Goal: Information Seeking & Learning: Learn about a topic

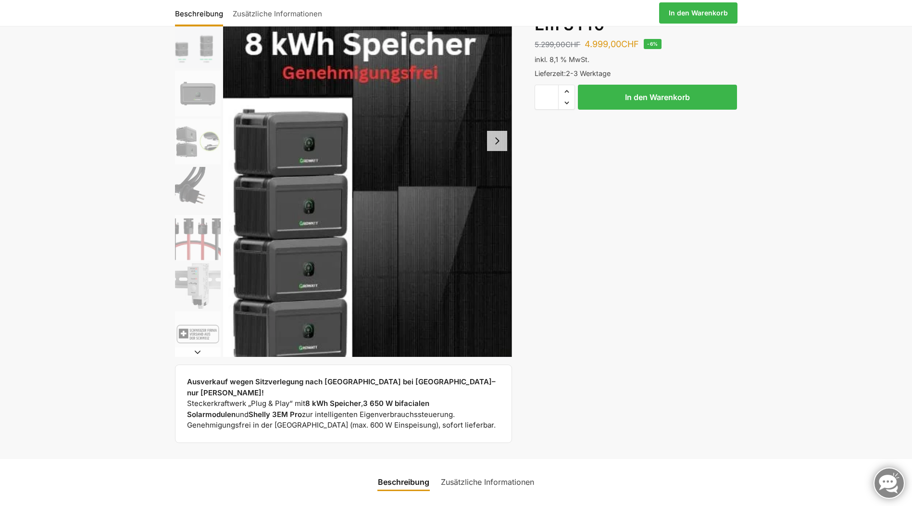
scroll to position [144, 0]
click at [497, 146] on button "Next slide" at bounding box center [497, 140] width 20 height 20
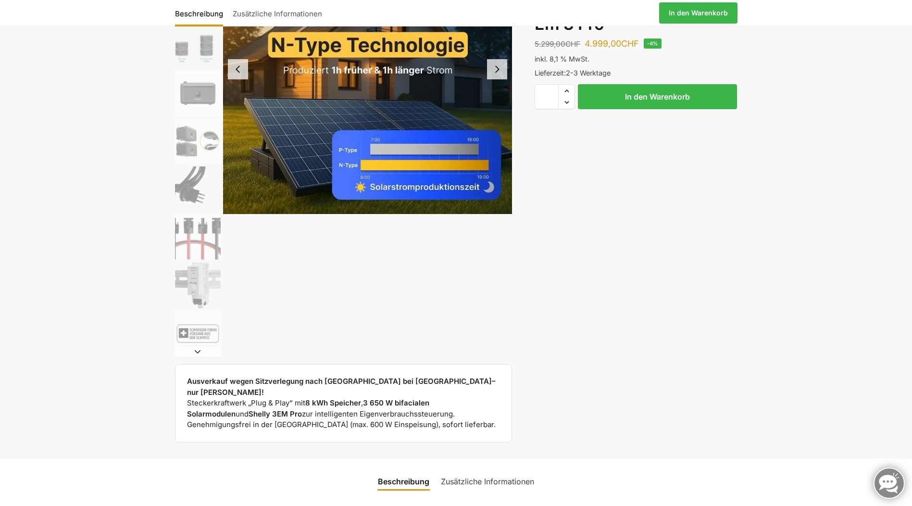
click at [499, 74] on button "Next slide" at bounding box center [497, 69] width 20 height 20
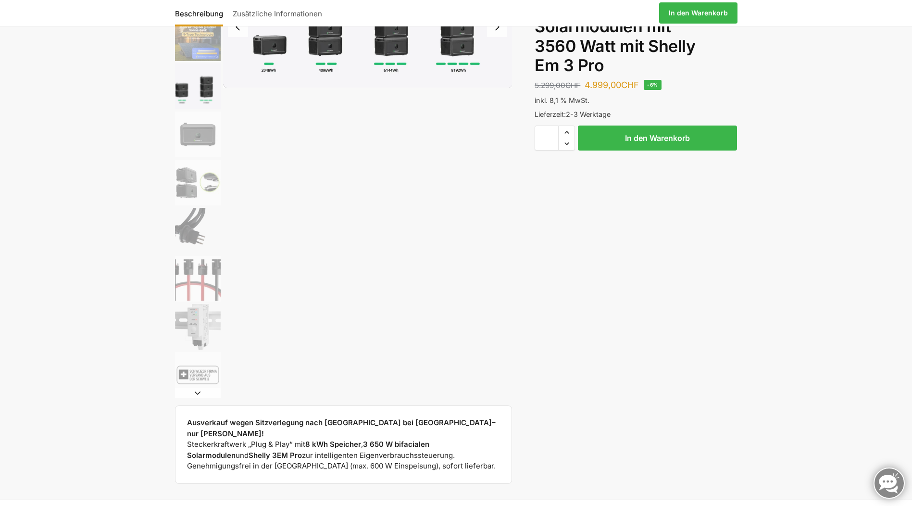
scroll to position [0, 0]
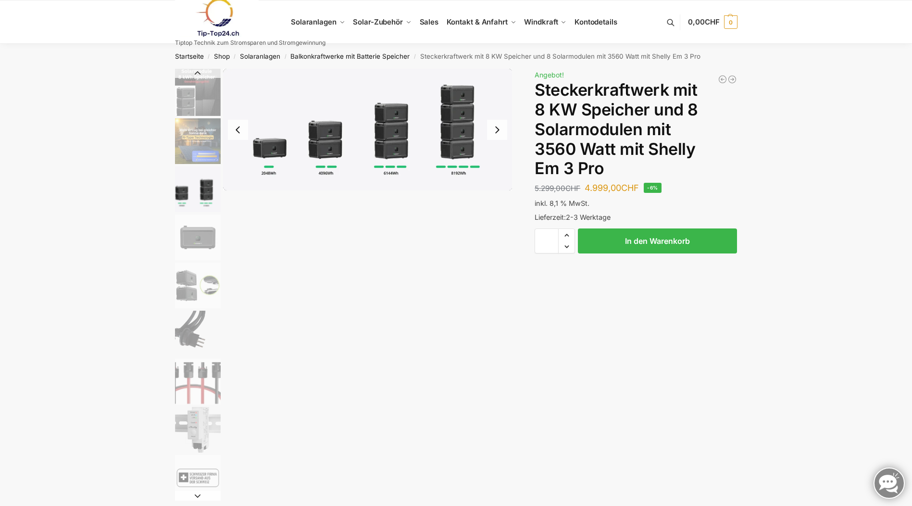
click at [496, 134] on button "Next slide" at bounding box center [497, 130] width 20 height 20
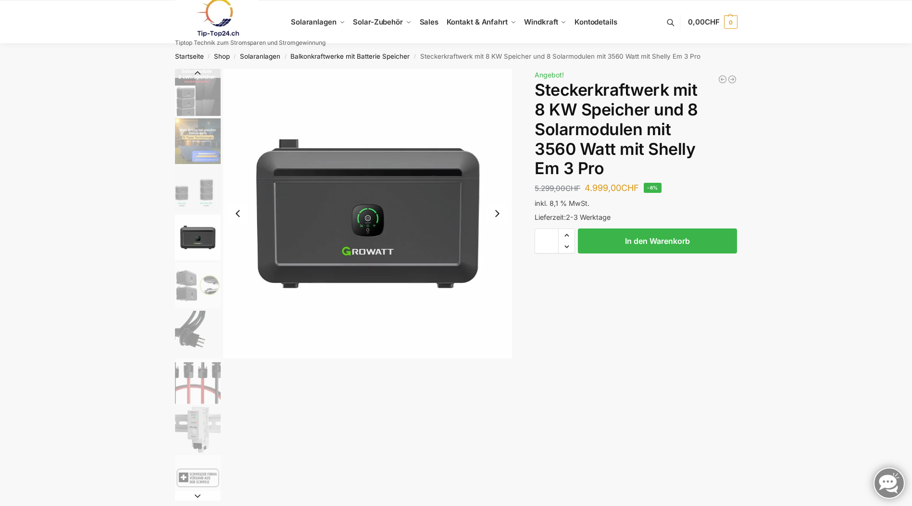
click at [500, 216] on button "Next slide" at bounding box center [497, 213] width 20 height 20
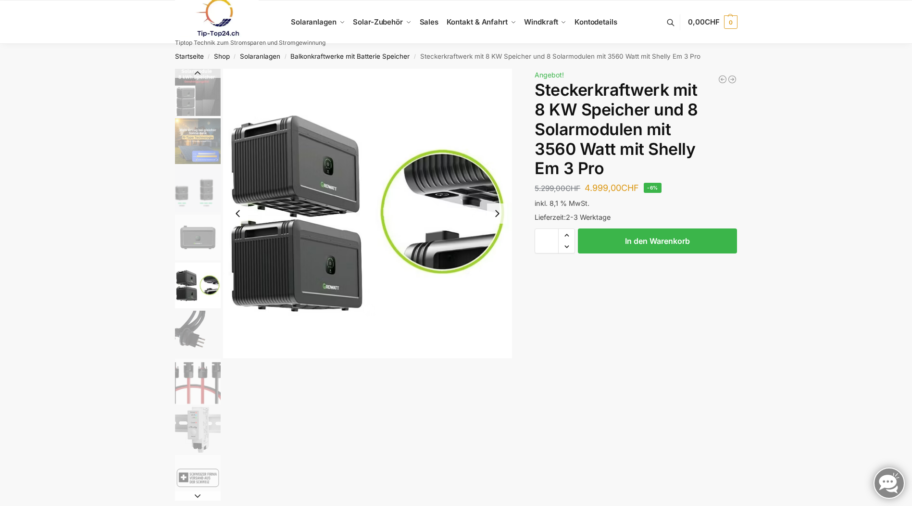
click at [498, 216] on button "Next slide" at bounding box center [497, 213] width 20 height 20
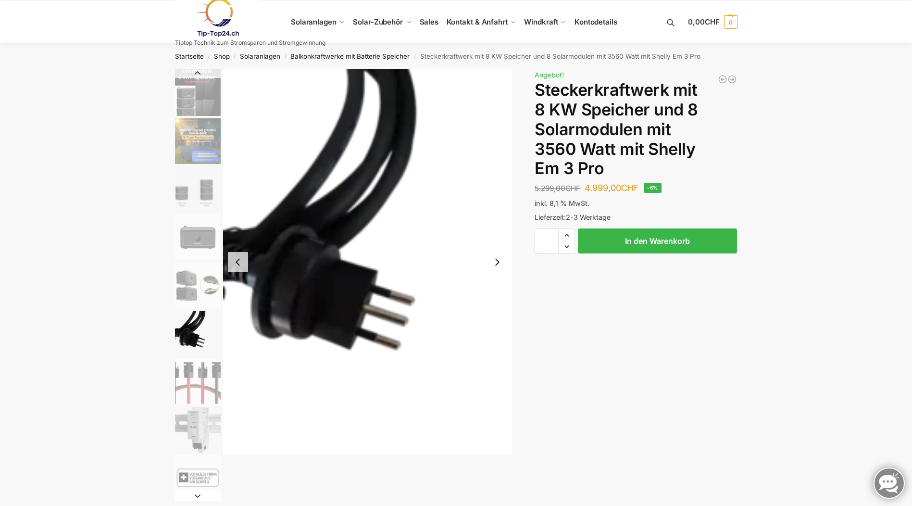
click at [493, 265] on button "Next slide" at bounding box center [497, 262] width 20 height 20
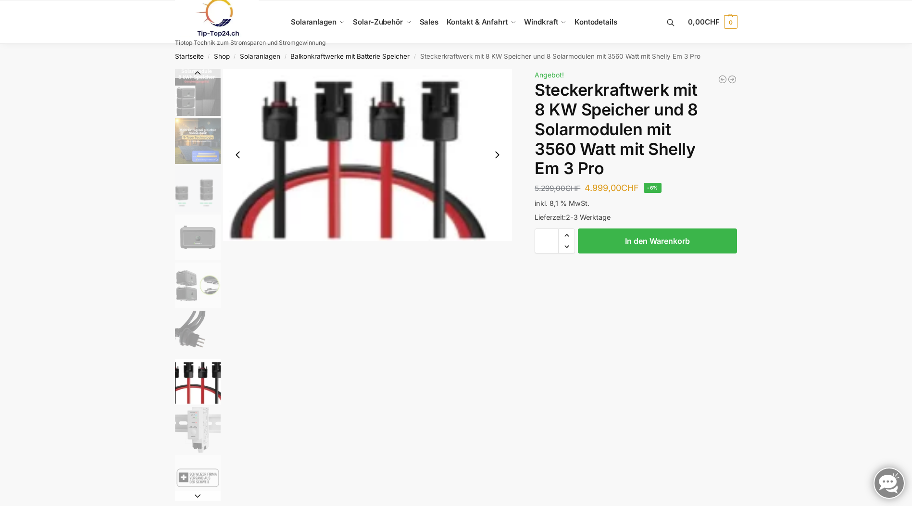
click at [495, 158] on button "Next slide" at bounding box center [497, 155] width 20 height 20
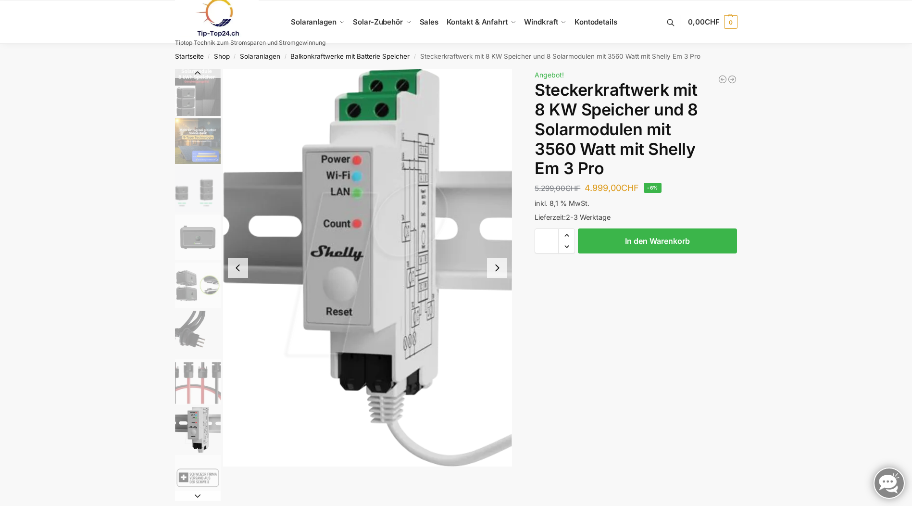
click at [499, 273] on button "Next slide" at bounding box center [497, 268] width 20 height 20
